Goal: Find contact information: Find contact information

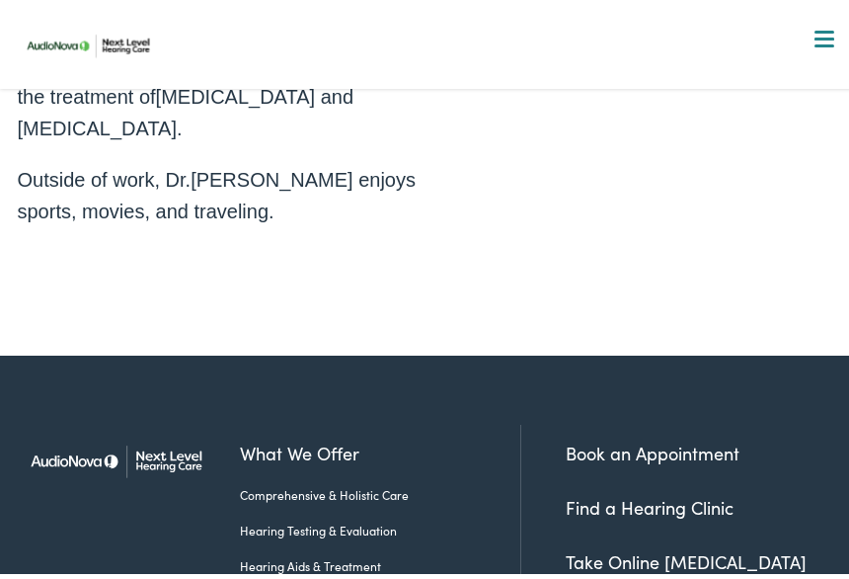
scroll to position [1191, 0]
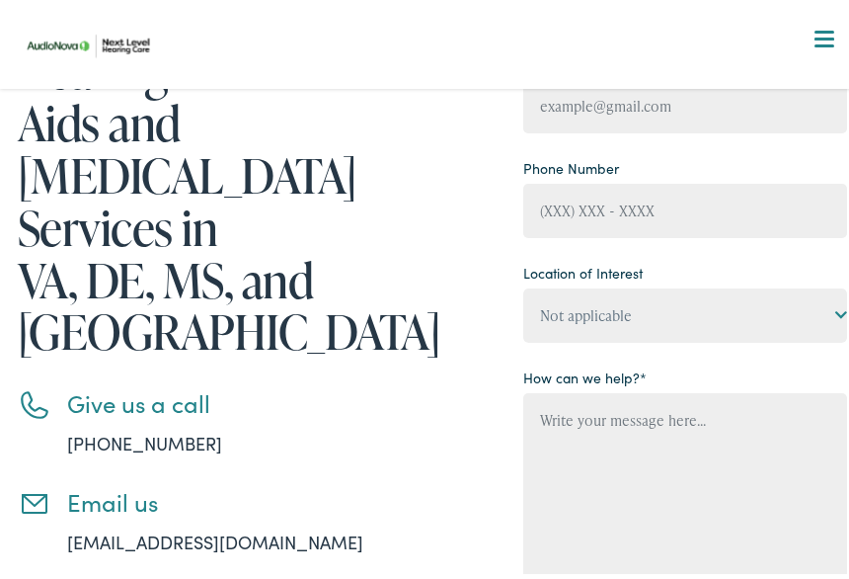
scroll to position [508, 0]
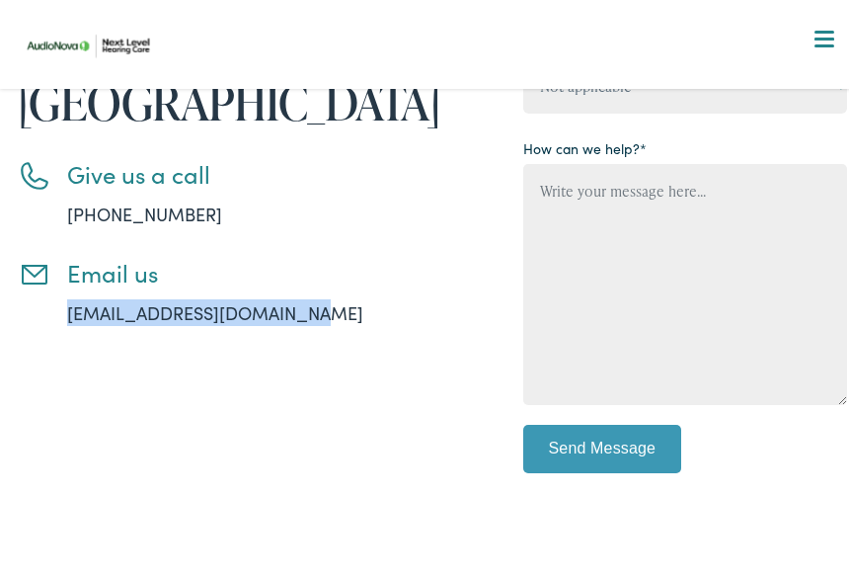
drag, startPoint x: 292, startPoint y: 205, endPoint x: 63, endPoint y: 219, distance: 229.5
click at [63, 219] on div "Contact us for Hearing Aids and Audiology Services in VA, DE, MS, and NC Give u…" at bounding box center [225, 107] width 415 height 794
copy link "info@nextlevelhearing.com"
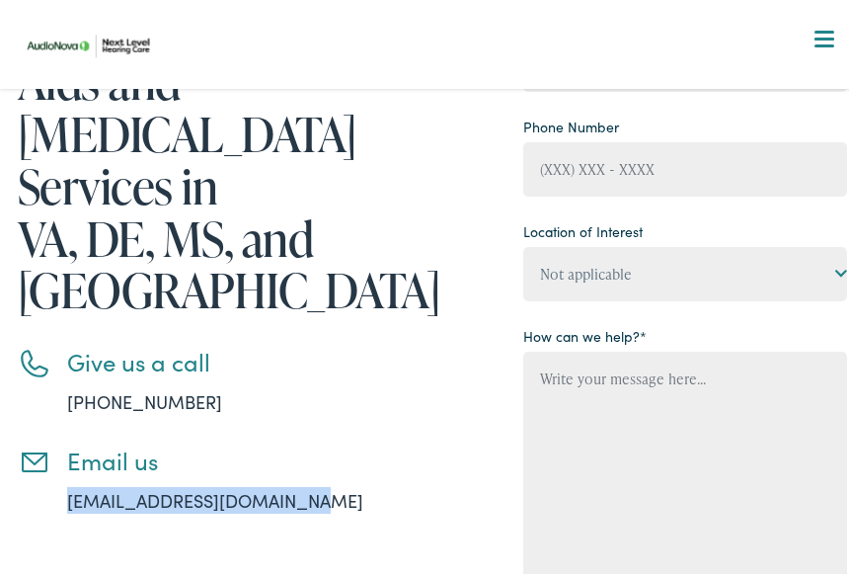
scroll to position [0, 0]
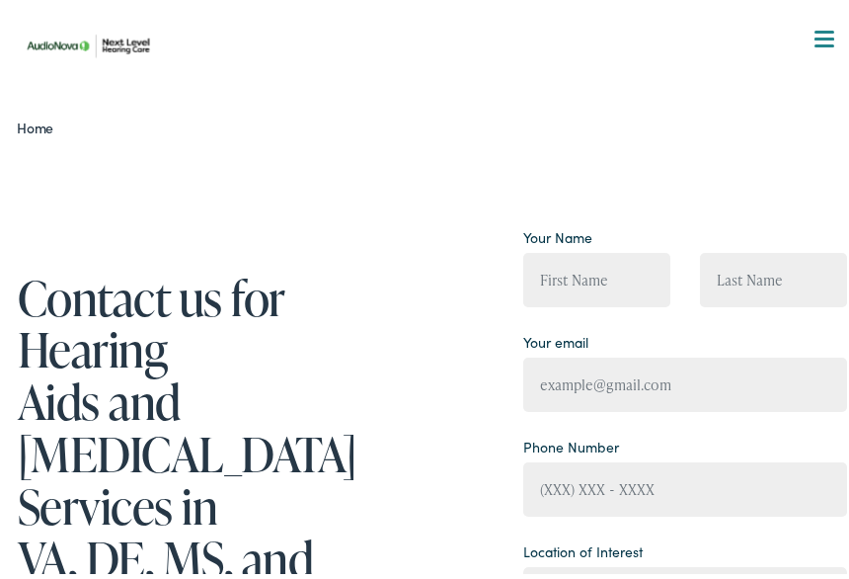
click at [815, 34] on span at bounding box center [825, 34] width 20 height 3
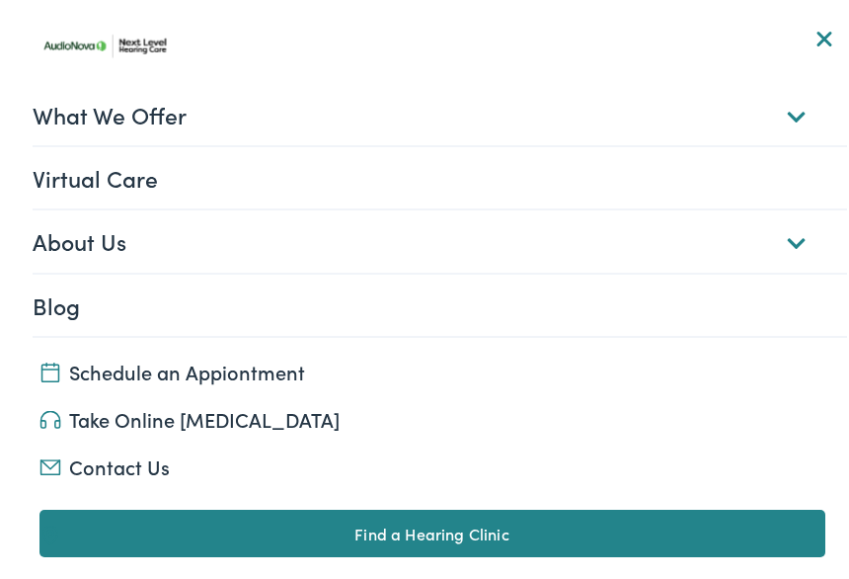
click at [786, 235] on link "About Us" at bounding box center [440, 235] width 815 height 61
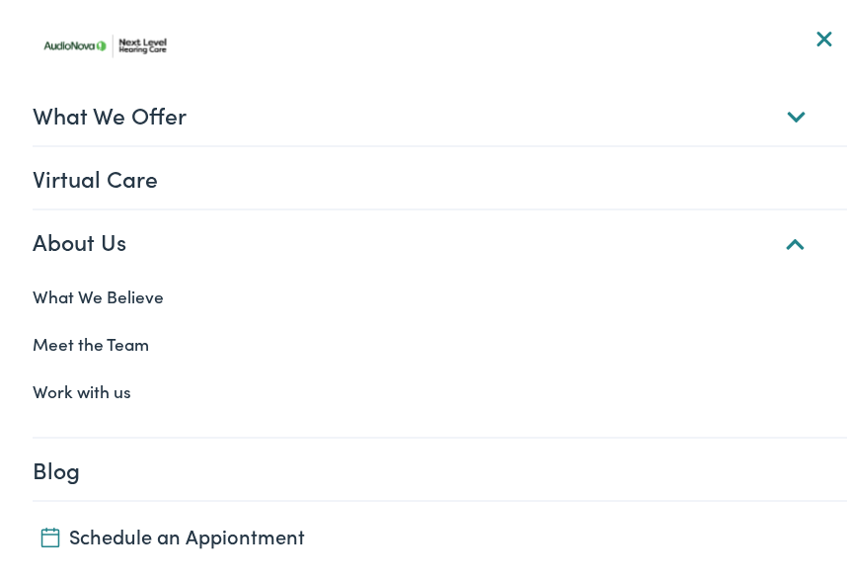
click at [87, 334] on link "Meet the Team" at bounding box center [433, 338] width 830 height 47
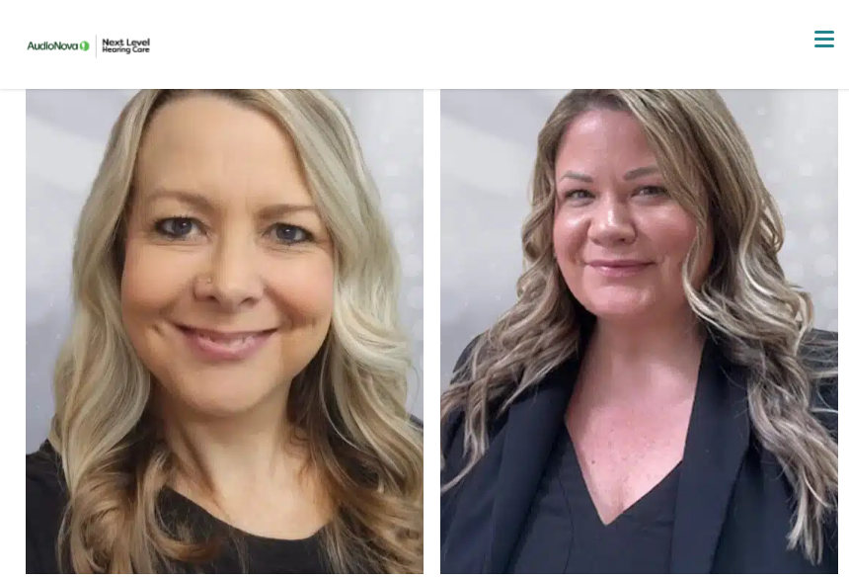
scroll to position [711, 0]
